Goal: Information Seeking & Learning: Understand process/instructions

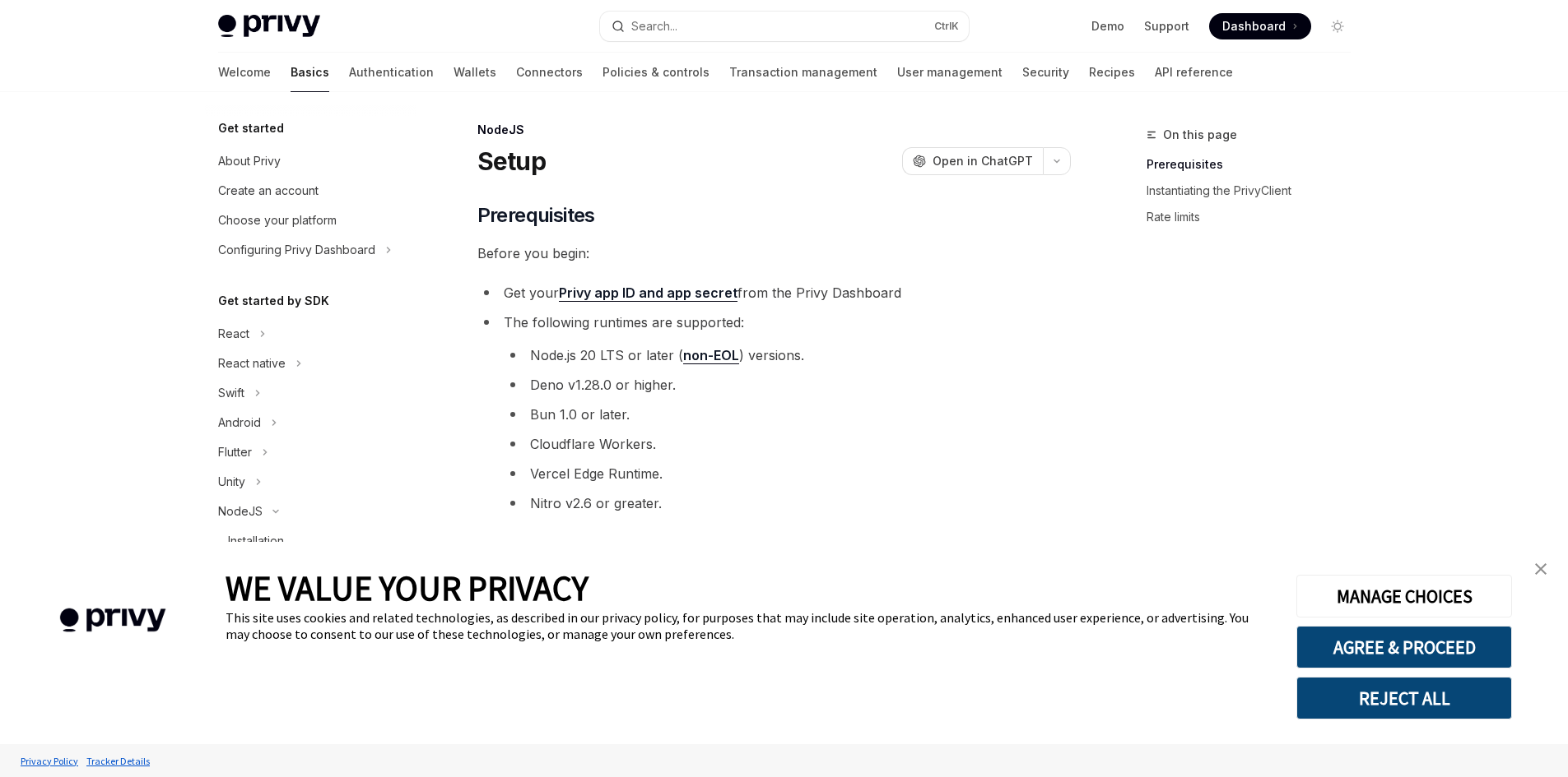
type textarea "*"
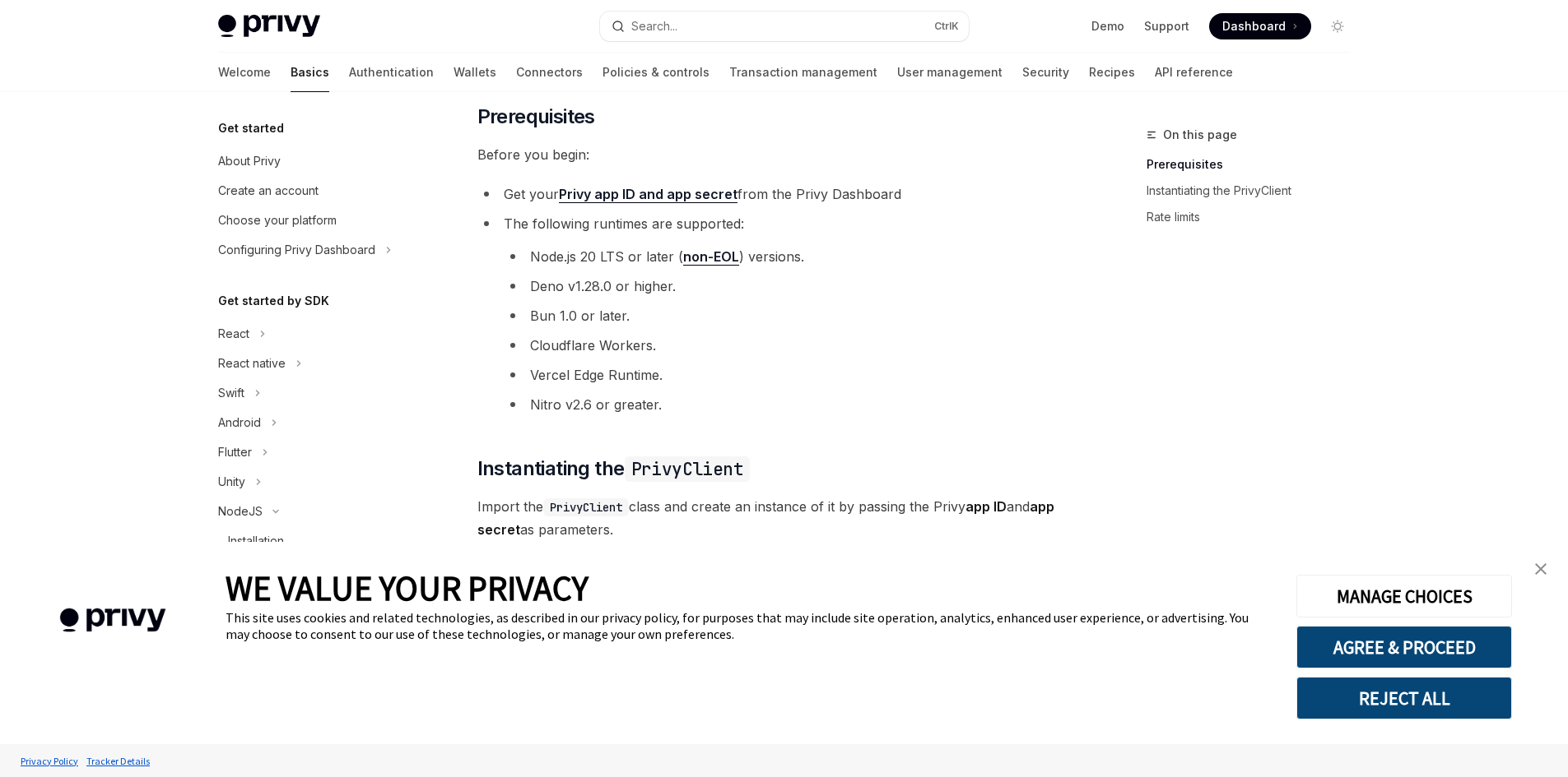
scroll to position [329, 0]
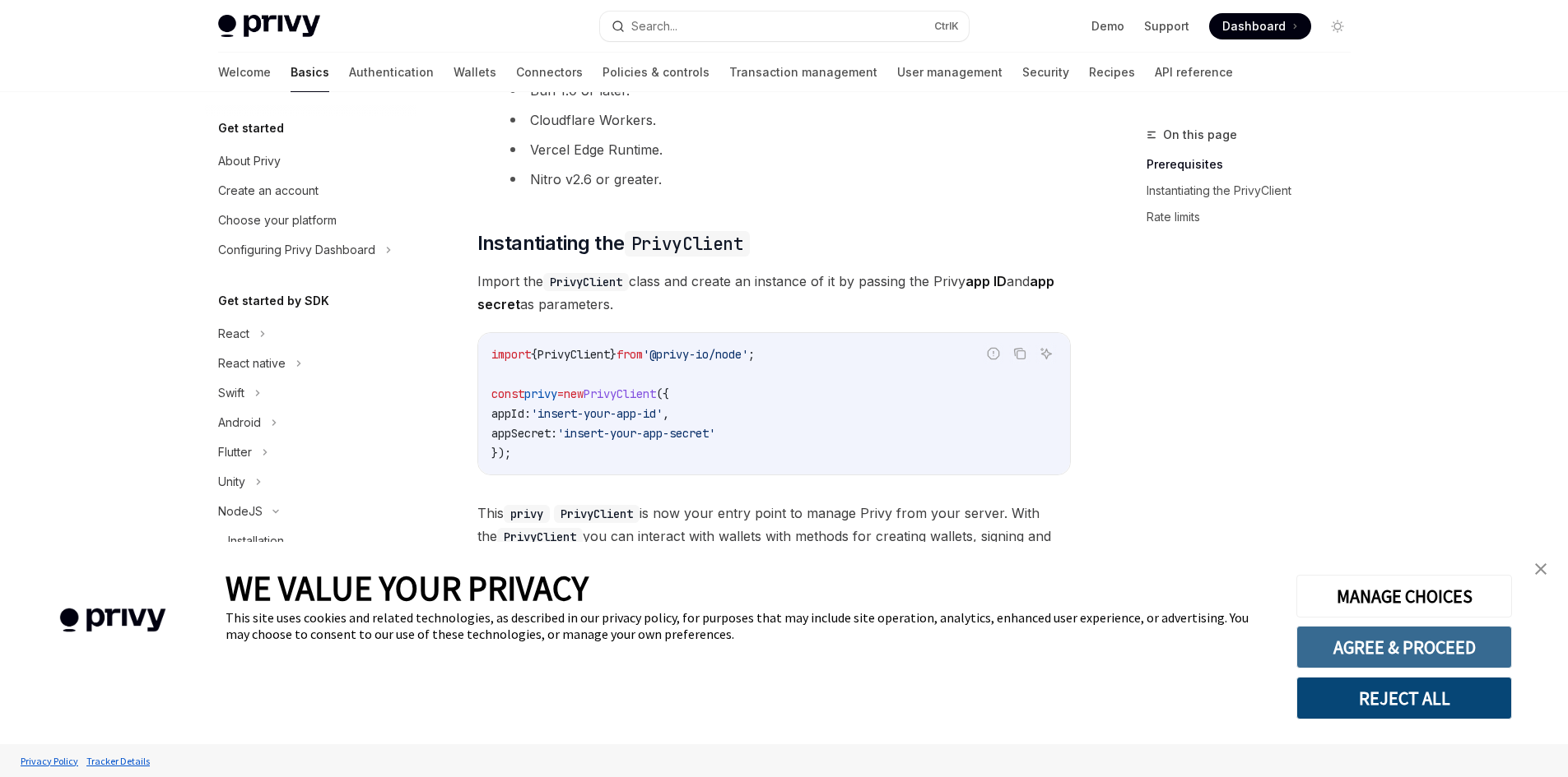
click at [1345, 649] on button "AGREE & PROCEED" at bounding box center [1404, 648] width 215 height 43
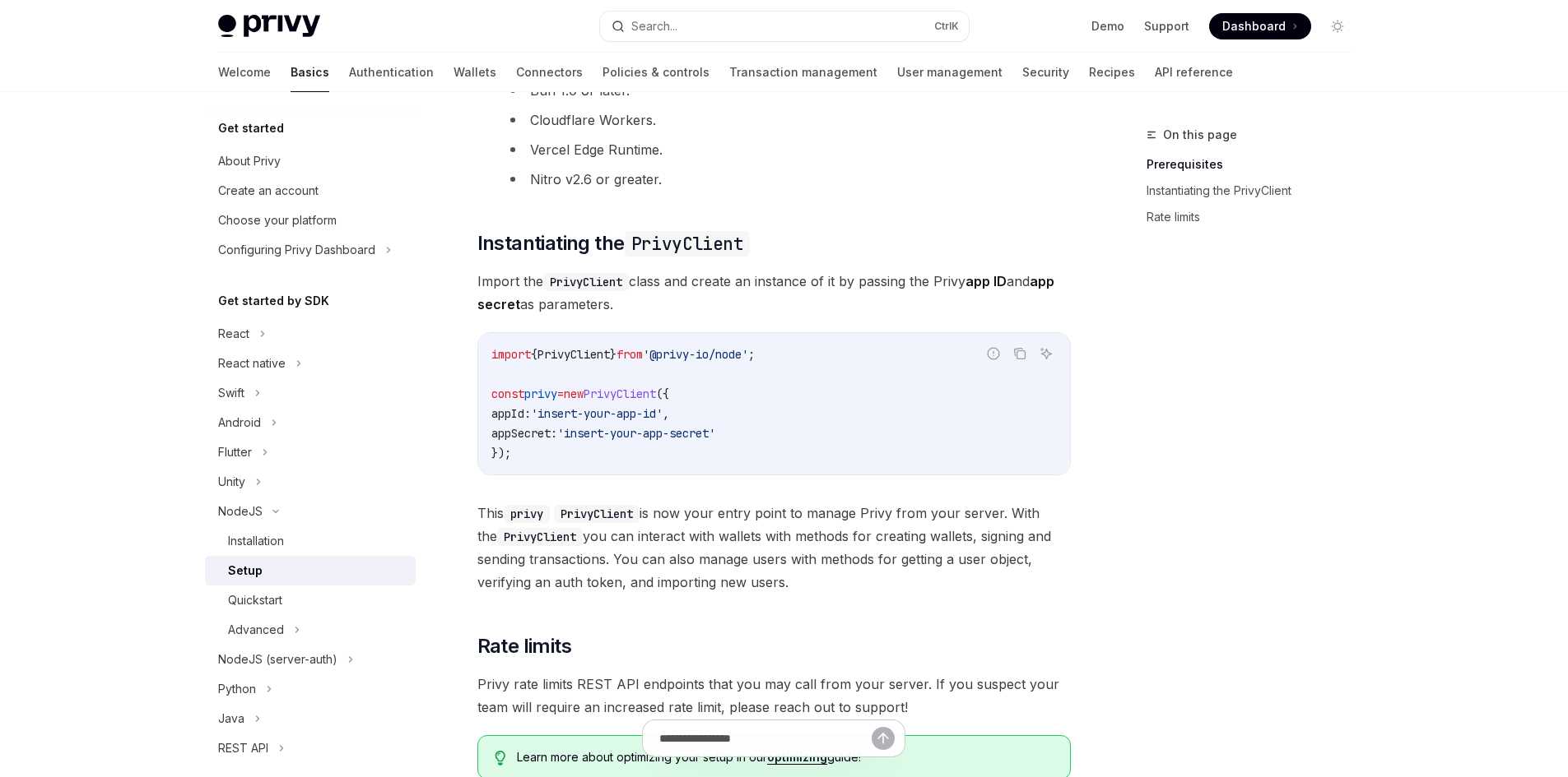
click at [1165, 446] on div "On this page Prerequisites Instantiating the PrivyClient Rate limits" at bounding box center [1238, 451] width 250 height 652
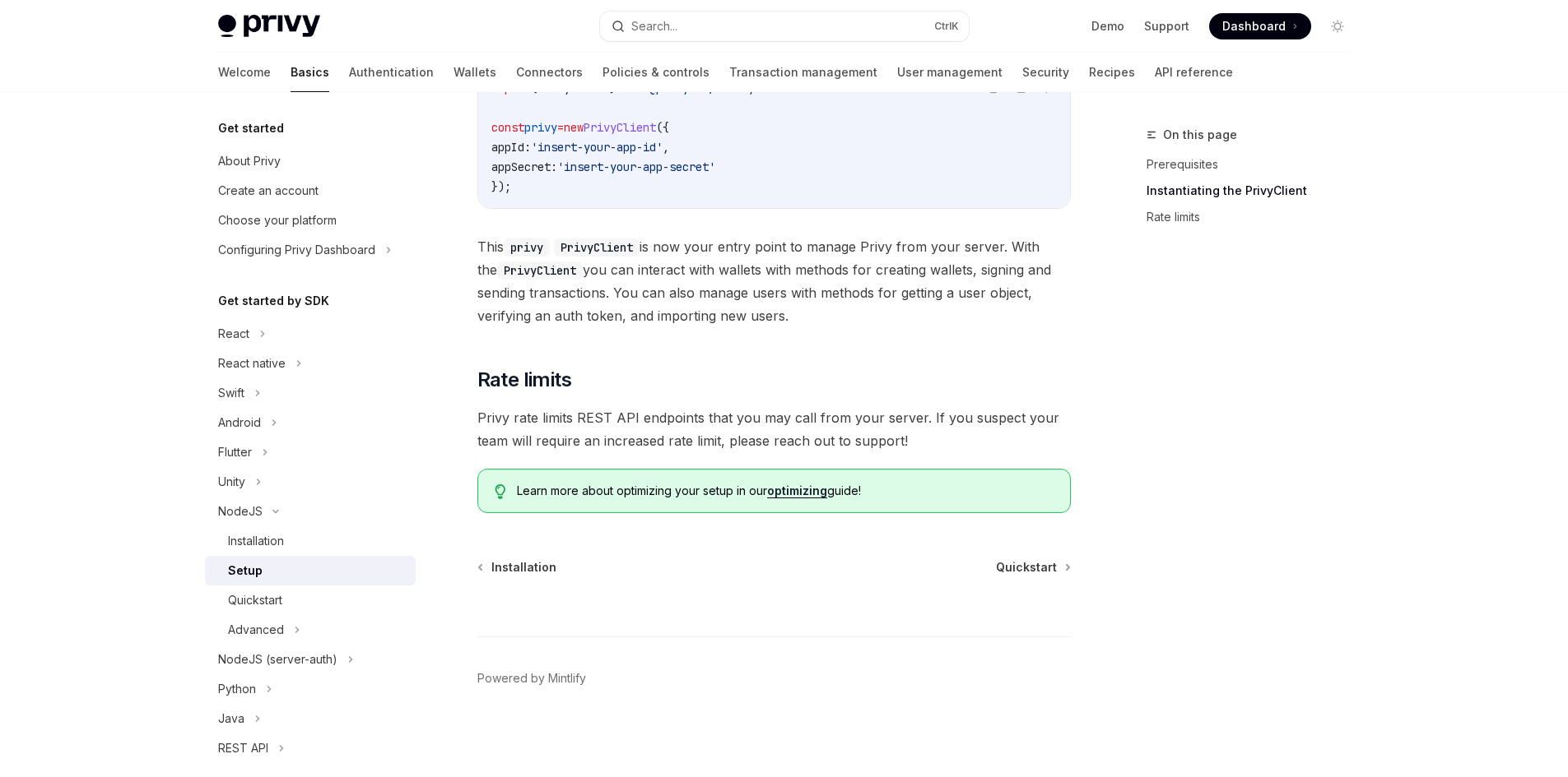
scroll to position [597, 0]
click at [924, 691] on footer "Powered by Mintlify" at bounding box center [774, 706] width 593 height 142
click at [457, 106] on div "NodeJS Setup OpenAI Open in ChatGPT OpenAI Open in ChatGPT ​ Prerequisites Befo…" at bounding box center [619, 152] width 909 height 1249
click at [888, 526] on div "NodeJS Setup OpenAI Open in ChatGPT OpenAI Open in ChatGPT ​ Prerequisites Befo…" at bounding box center [619, 152] width 909 height 1249
click at [247, 451] on div "Flutter" at bounding box center [235, 453] width 34 height 20
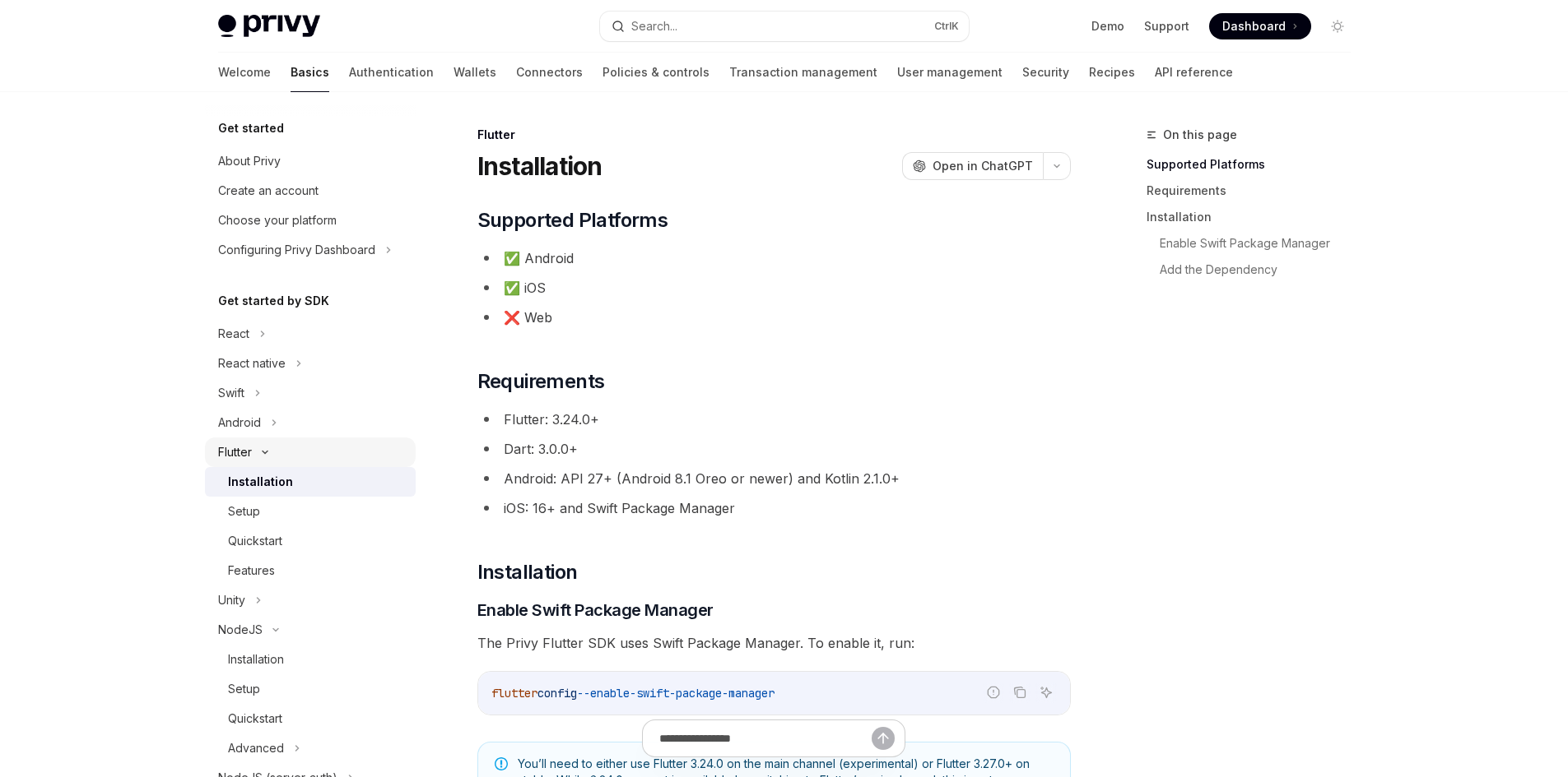
click at [268, 449] on icon at bounding box center [265, 452] width 20 height 6
click at [265, 426] on div "Android" at bounding box center [310, 422] width 211 height 29
type textarea "*"
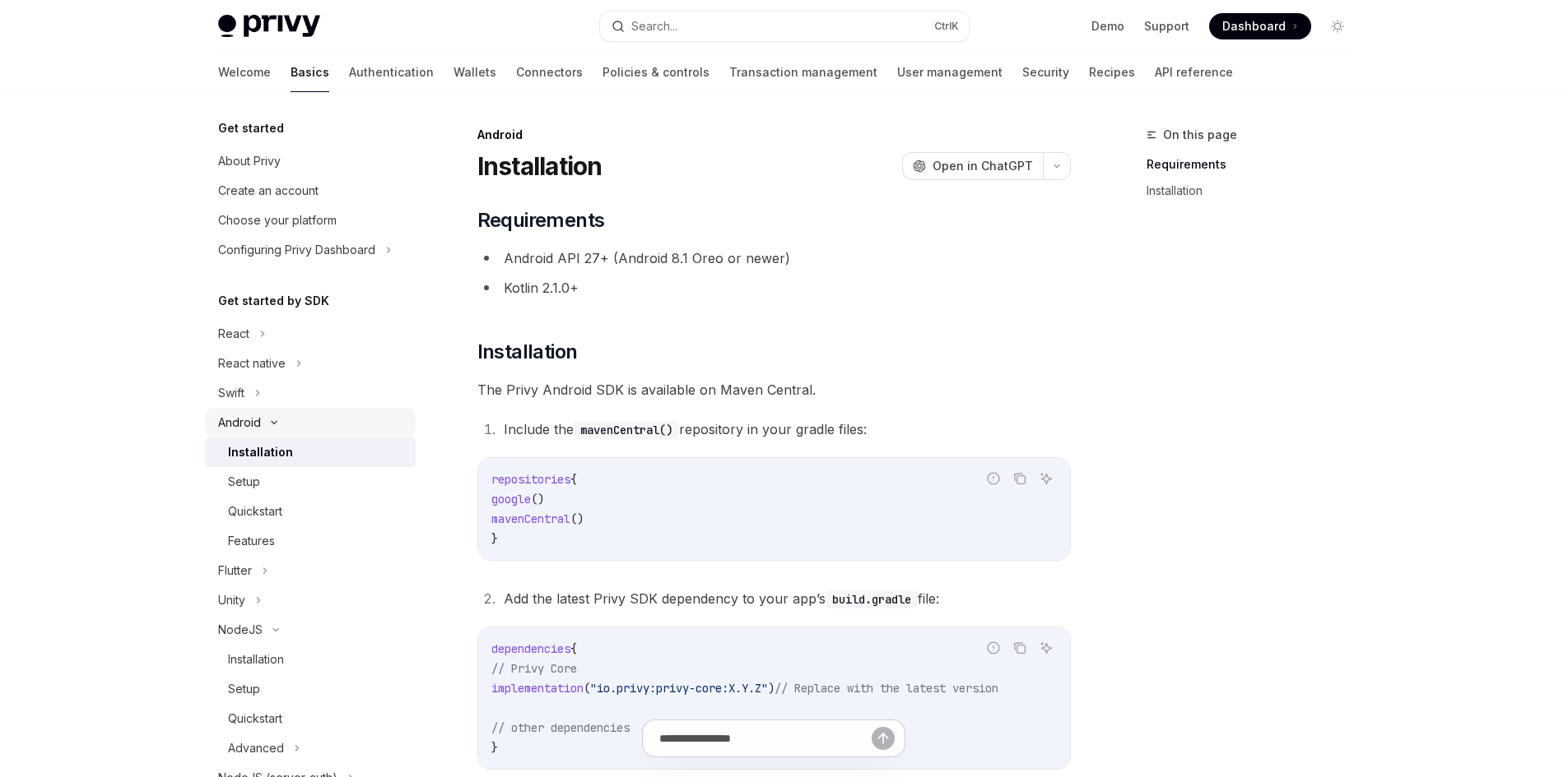
click at [265, 426] on div "Android" at bounding box center [310, 422] width 211 height 29
